Goal: Task Accomplishment & Management: Manage account settings

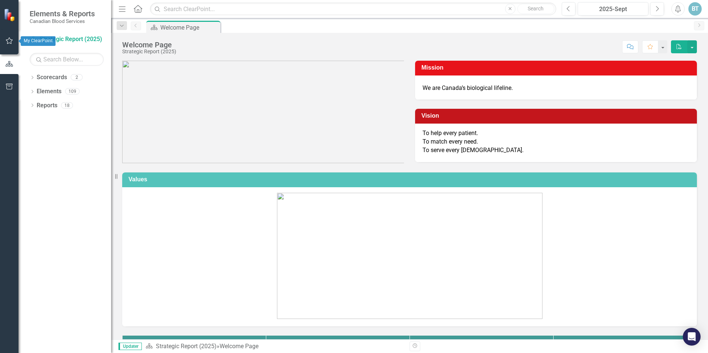
click at [5, 42] on button "button" at bounding box center [9, 41] width 17 height 16
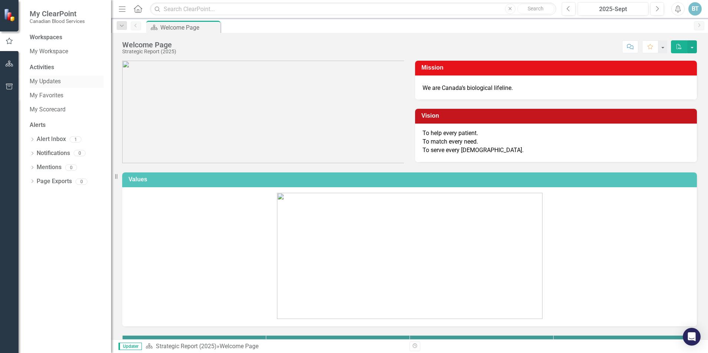
click at [46, 82] on link "My Updates" at bounding box center [67, 81] width 74 height 9
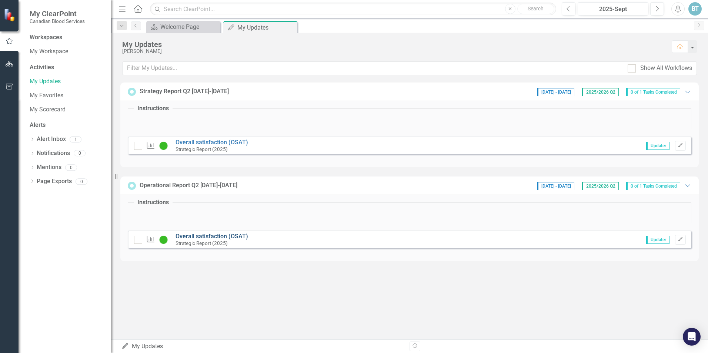
click at [203, 234] on link "Overall satisfaction (OSAT)" at bounding box center [211, 236] width 73 height 7
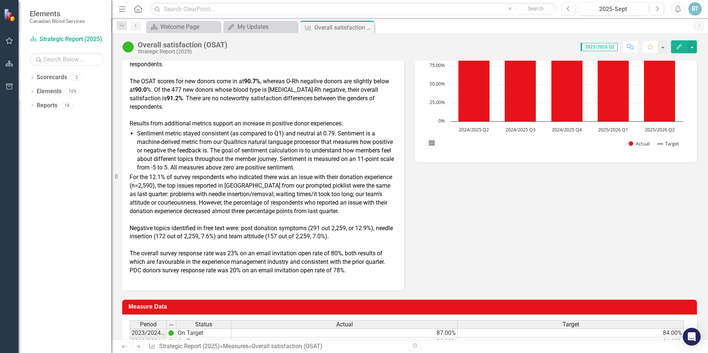
scroll to position [111, 0]
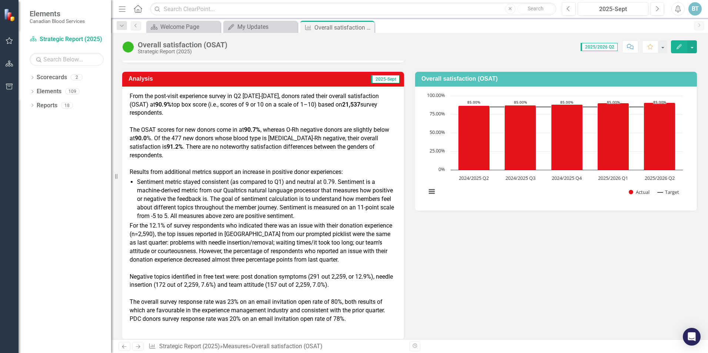
click at [679, 46] on icon "button" at bounding box center [678, 46] width 5 height 5
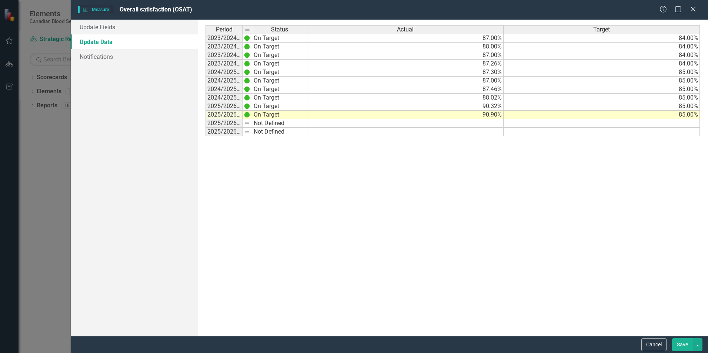
scroll to position [0, 0]
click at [104, 22] on link "Update Fields" at bounding box center [134, 27] width 127 height 15
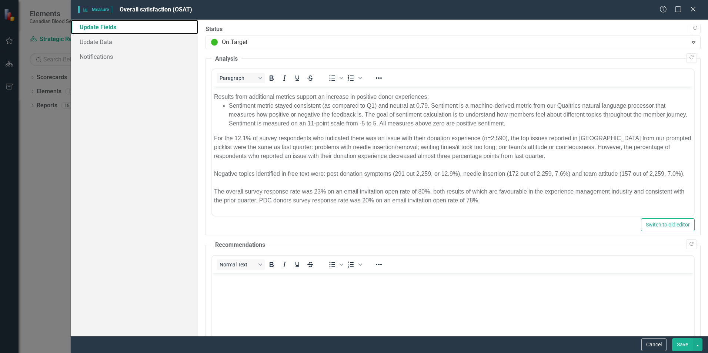
scroll to position [58, 0]
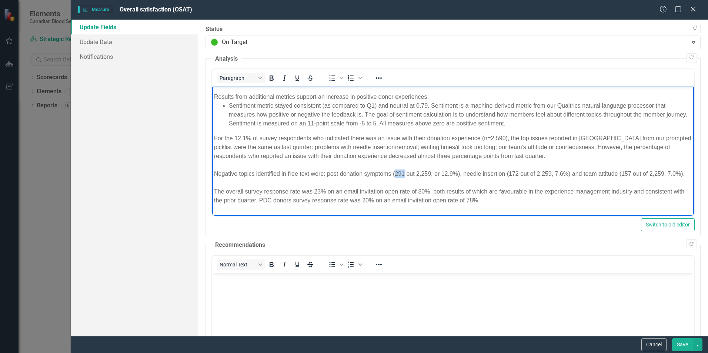
drag, startPoint x: 404, startPoint y: 164, endPoint x: 395, endPoint y: 164, distance: 8.9
click at [395, 170] on div "Negative topics identified in free text were: post donation symptoms (291 out 2…" at bounding box center [453, 174] width 478 height 9
drag, startPoint x: 430, startPoint y: 165, endPoint x: 422, endPoint y: 164, distance: 8.7
click at [422, 170] on div "Negative topics identified in free text were: post donation symptoms (246 out 2…" at bounding box center [453, 174] width 478 height 9
click at [449, 170] on div "Negative topics identified in free text were: post donation symptoms (246 out 2…" at bounding box center [453, 174] width 478 height 9
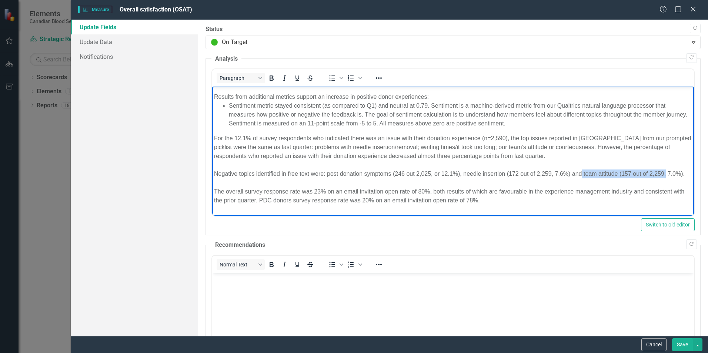
drag, startPoint x: 582, startPoint y: 162, endPoint x: 667, endPoint y: 168, distance: 85.4
click at [667, 170] on div "Negative topics identified in free text were: post donation symptoms (246 out 2…" at bounding box center [453, 174] width 478 height 9
click at [532, 170] on div "Negative topics identified in free text were: post donation symptoms (246 out 2…" at bounding box center [453, 174] width 478 height 9
click at [513, 170] on div "Negative topics identified in free text were: post donation symptoms (246 out 2…" at bounding box center [453, 174] width 478 height 9
drag, startPoint x: 551, startPoint y: 163, endPoint x: 543, endPoint y: 163, distance: 8.1
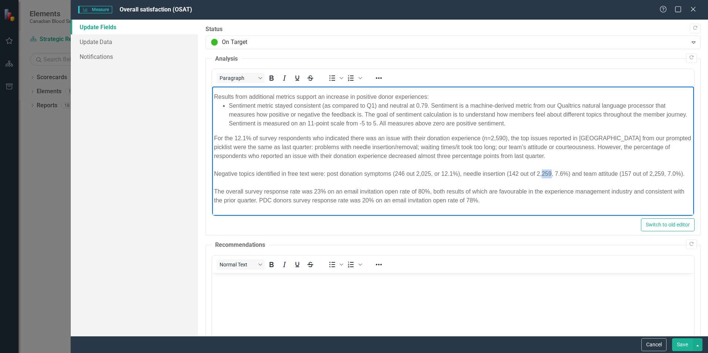
click at [543, 170] on div "Negative topics identified in free text were: post donation symptoms (246 out 2…" at bounding box center [453, 174] width 478 height 9
click at [561, 170] on div "Negative topics identified in free text were: post donation symptoms (246 out 2…" at bounding box center [453, 174] width 478 height 9
click at [627, 170] on div "Negative topics identified in free text were: post donation symptoms (246 out 2…" at bounding box center [453, 174] width 478 height 9
drag, startPoint x: 664, startPoint y: 162, endPoint x: 654, endPoint y: 161, distance: 10.1
click at [654, 170] on div "Negative topics identified in free text were: post donation symptoms (246 out 2…" at bounding box center [453, 174] width 478 height 9
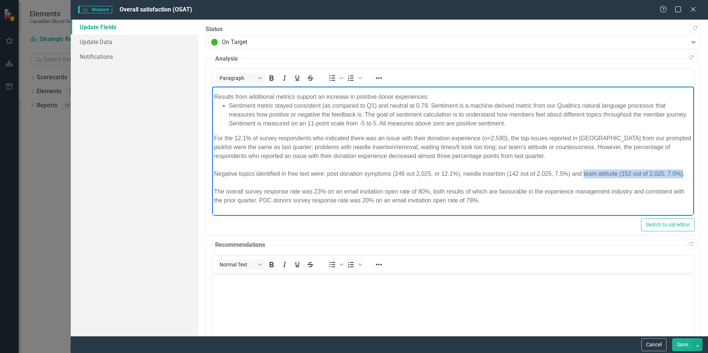
drag, startPoint x: 583, startPoint y: 165, endPoint x: 229, endPoint y: 173, distance: 354.3
click at [229, 173] on div "Negative topics identified in free text were: post donation symptoms (246 out 2…" at bounding box center [453, 174] width 478 height 9
click at [463, 172] on div "Negative topics identified in free text were: post donation symptoms (246 out 2…" at bounding box center [453, 174] width 478 height 9
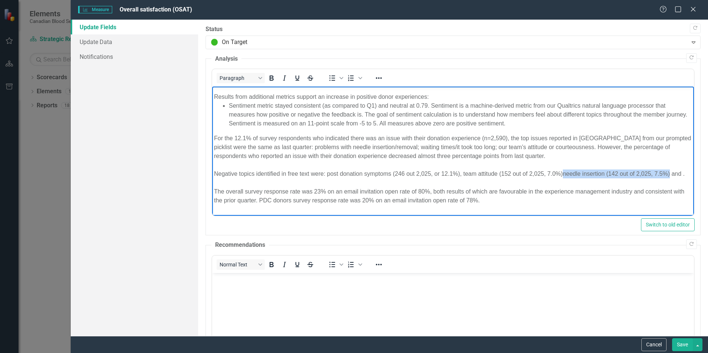
drag, startPoint x: 563, startPoint y: 164, endPoint x: 671, endPoint y: 165, distance: 108.1
click at [671, 170] on div "Negative topics identified in free text were: post donation symptoms (246 out 2…" at bounding box center [453, 174] width 478 height 9
click at [574, 172] on div "Negative topics identified in free text were: post donation symptoms (246 out 2…" at bounding box center [453, 174] width 478 height 9
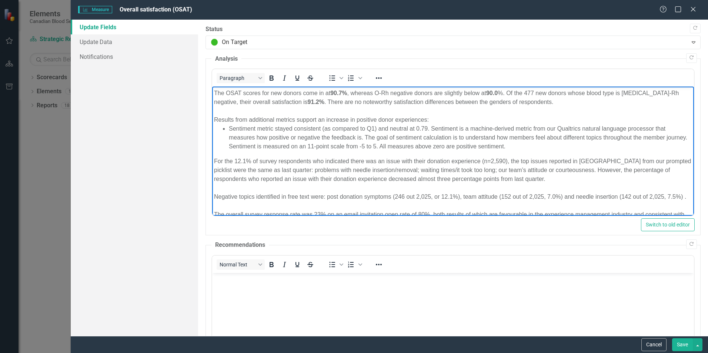
scroll to position [58, 0]
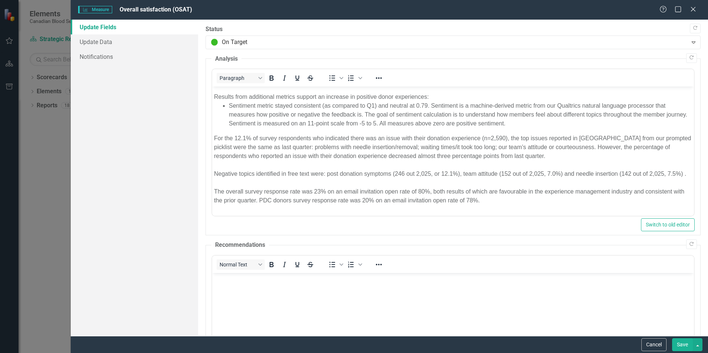
click at [680, 344] on button "Save" at bounding box center [682, 344] width 21 height 13
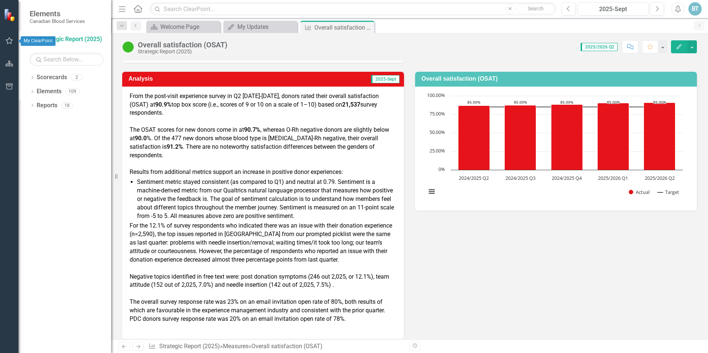
click at [9, 40] on icon "button" at bounding box center [10, 41] width 8 height 6
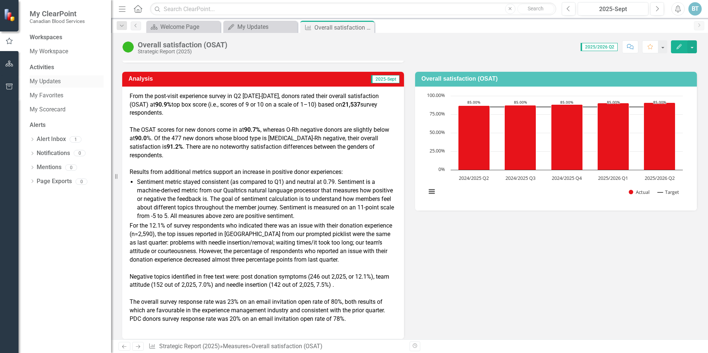
click at [41, 78] on link "My Updates" at bounding box center [67, 81] width 74 height 9
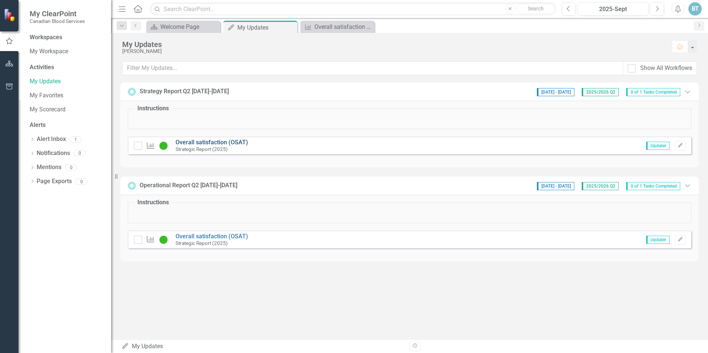
click at [224, 141] on link "Overall satisfaction (OSAT)" at bounding box center [211, 142] width 73 height 7
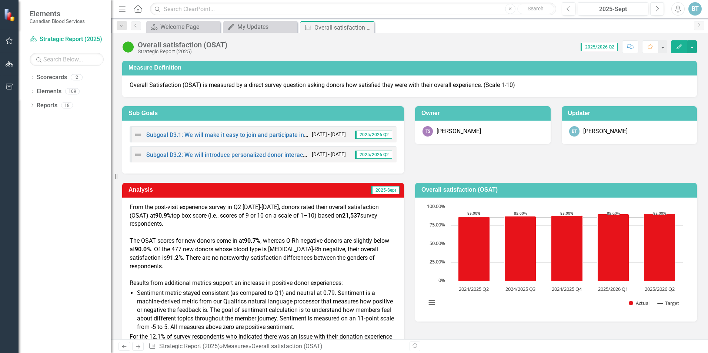
click at [9, 12] on img at bounding box center [9, 14] width 13 height 13
